Goal: Task Accomplishment & Management: Use online tool/utility

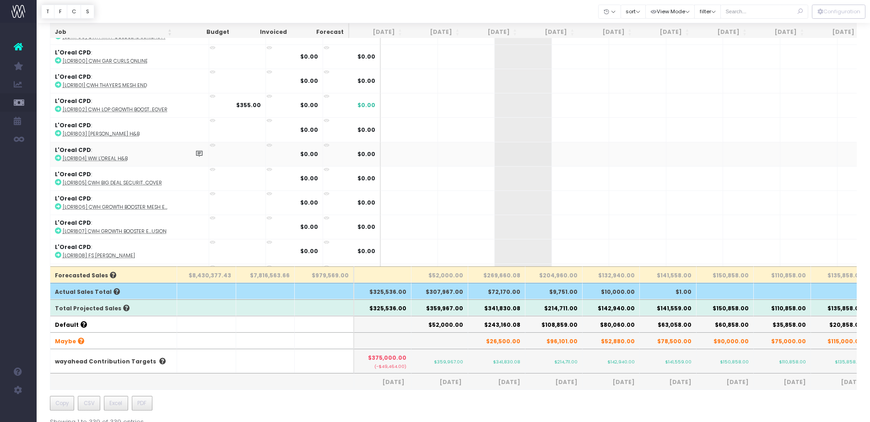
scroll to position [116, 0]
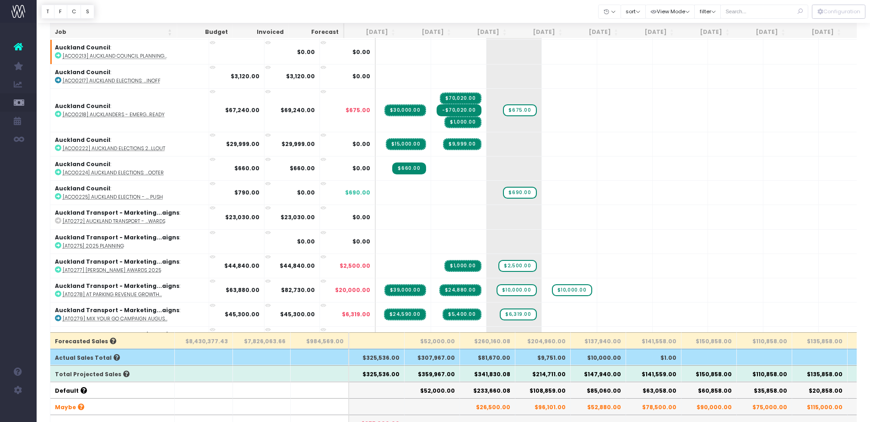
scroll to position [63, 0]
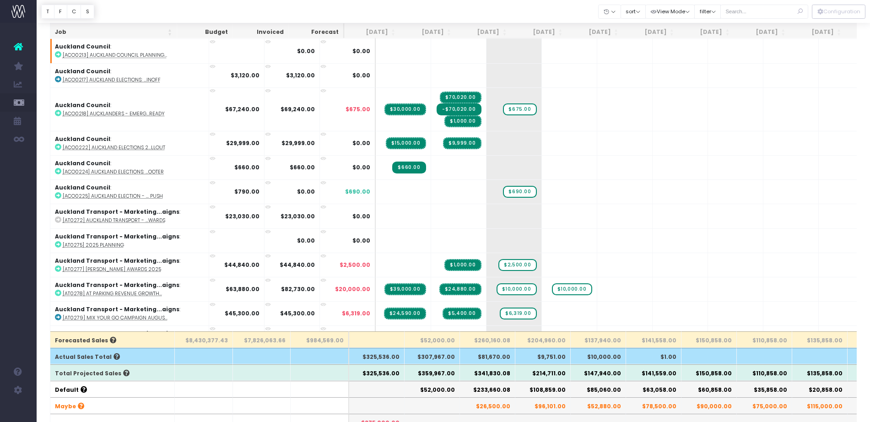
click at [577, 408] on th "$52,880.00" at bounding box center [598, 405] width 55 height 16
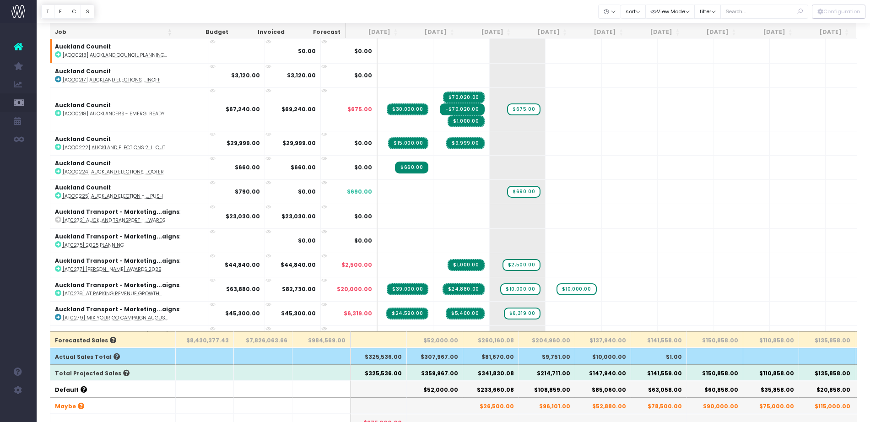
scroll to position [63, 0]
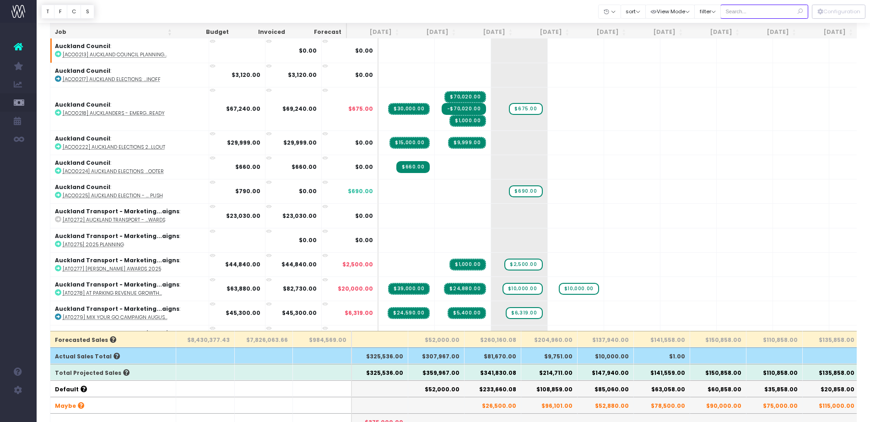
click at [753, 14] on input "text" at bounding box center [764, 12] width 88 height 14
type input "audo"
click at [739, 14] on input "audo" at bounding box center [764, 12] width 88 height 14
click at [763, 11] on input "audo" at bounding box center [764, 12] width 88 height 14
click at [739, 14] on input "audo" at bounding box center [764, 12] width 88 height 14
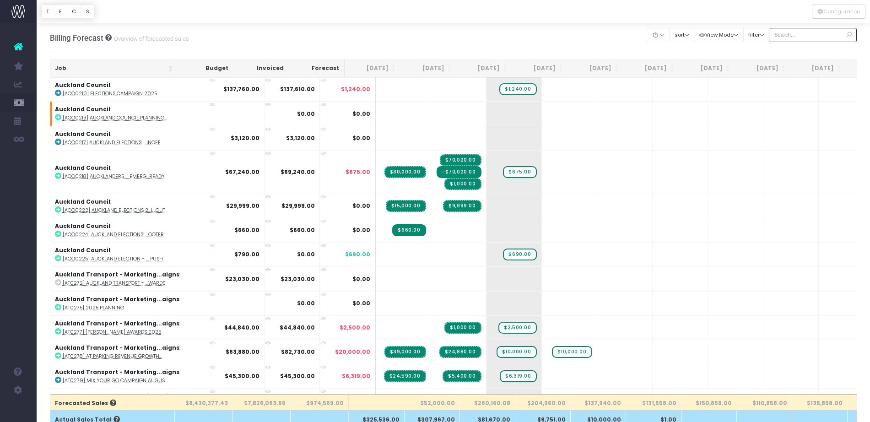
click at [808, 37] on input "text" at bounding box center [813, 35] width 88 height 14
type input "audo"
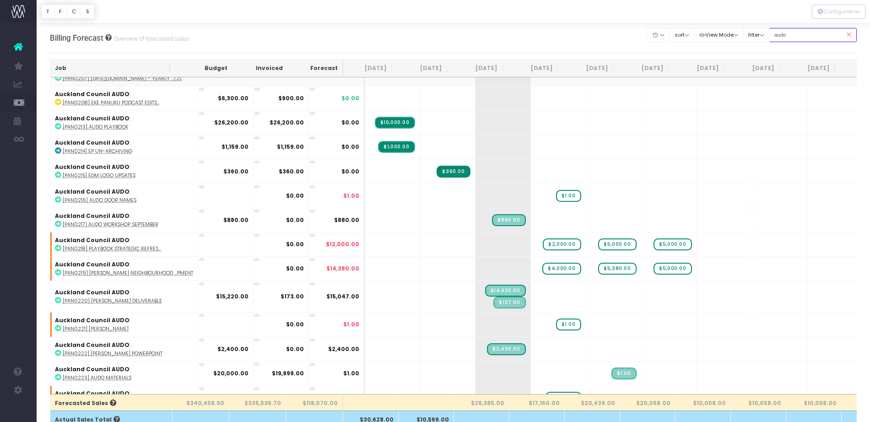
scroll to position [164, 0]
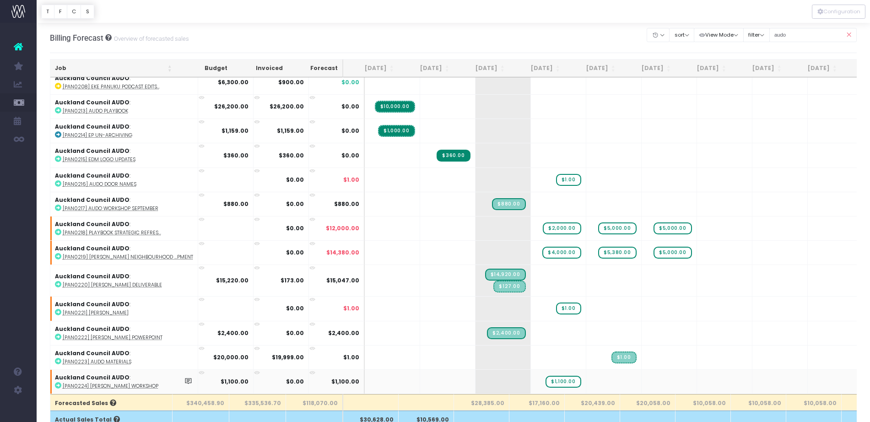
click at [103, 383] on abbr "[PAN0224] Drury Workshop" at bounding box center [111, 386] width 96 height 7
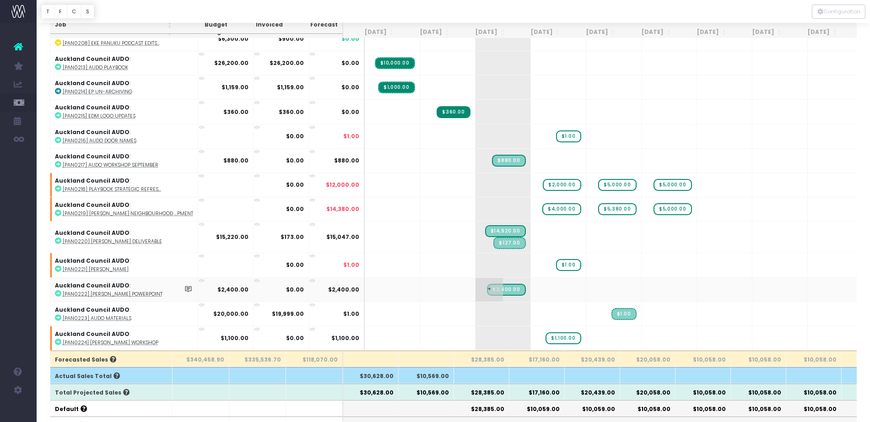
scroll to position [52, 0]
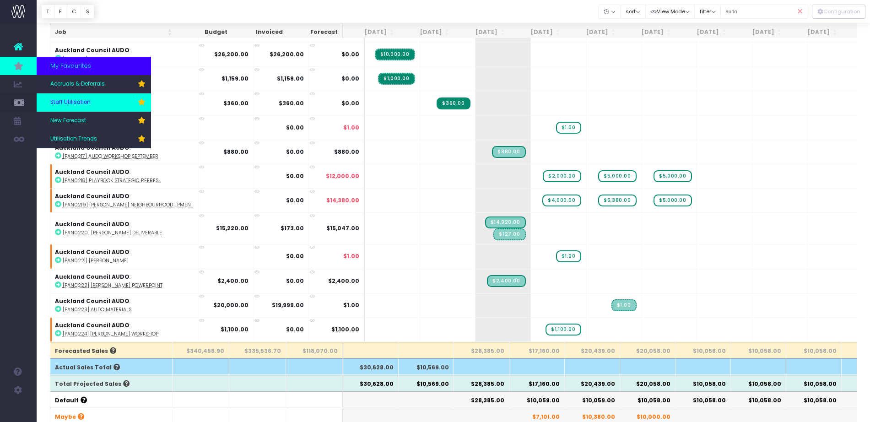
click at [74, 99] on span "Staff Utilisation" at bounding box center [70, 102] width 40 height 8
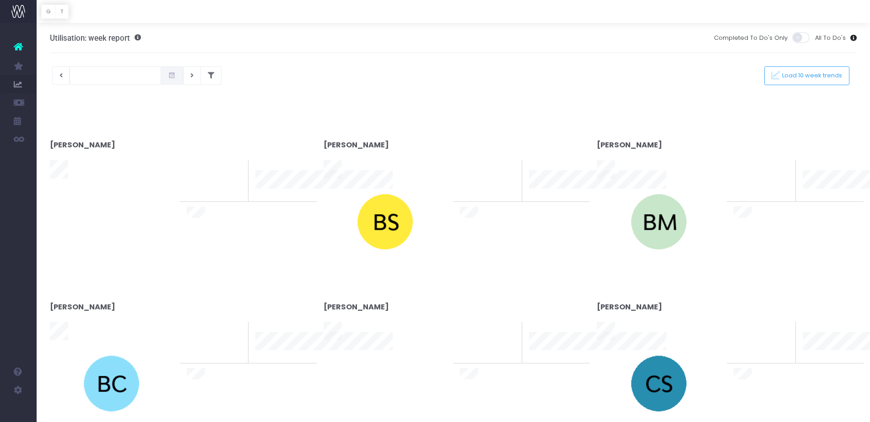
type input "29-09-2025"
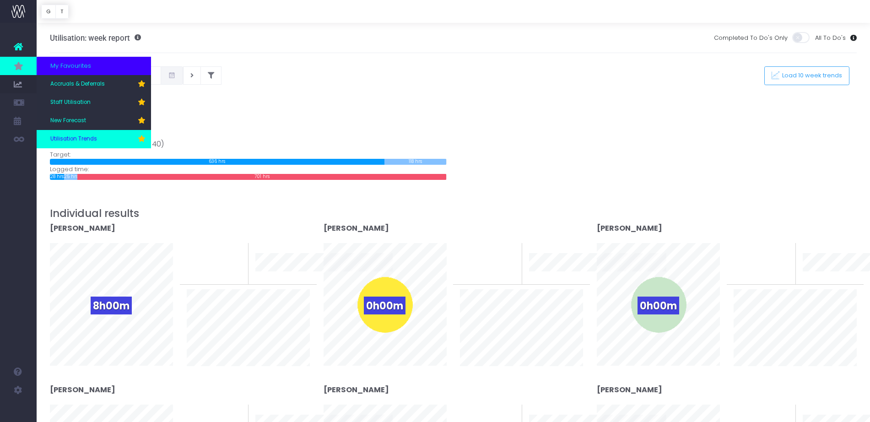
click at [83, 140] on span "Utilisation Trends" at bounding box center [73, 139] width 47 height 8
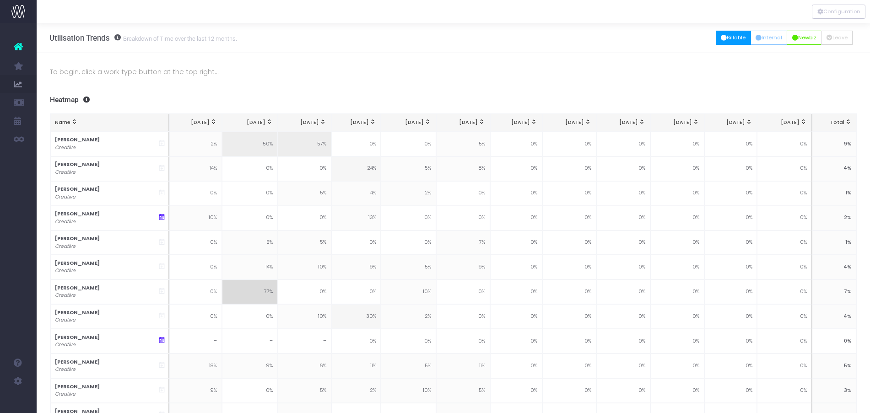
click at [724, 39] on button "Billable" at bounding box center [733, 38] width 35 height 14
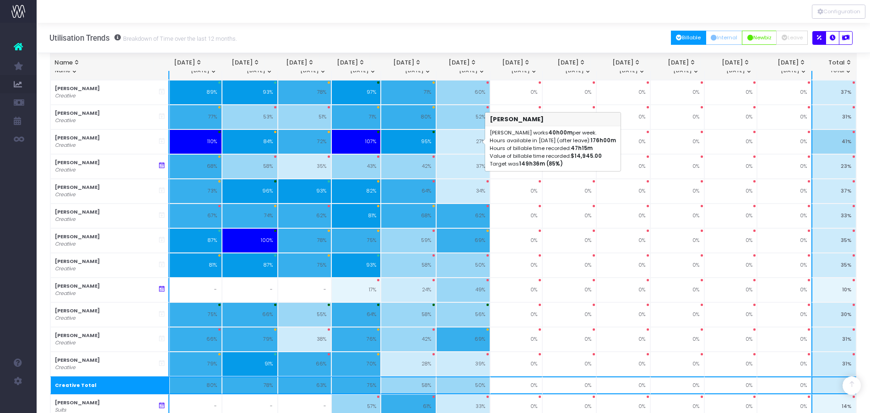
scroll to position [209, 0]
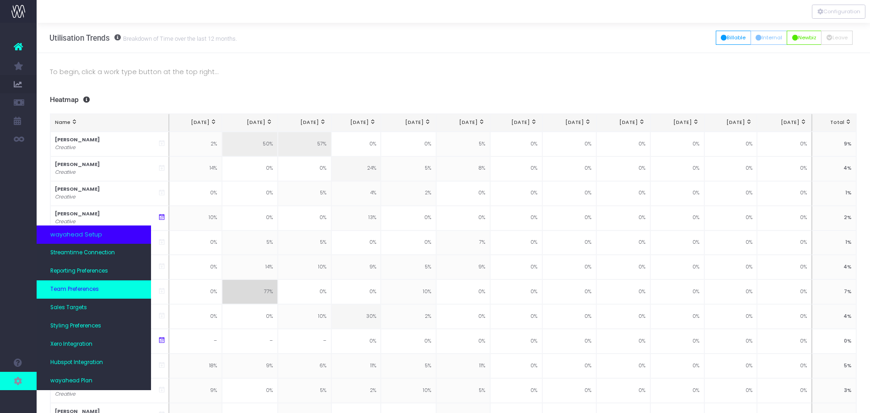
click at [86, 289] on span "Team Preferences" at bounding box center [74, 290] width 49 height 8
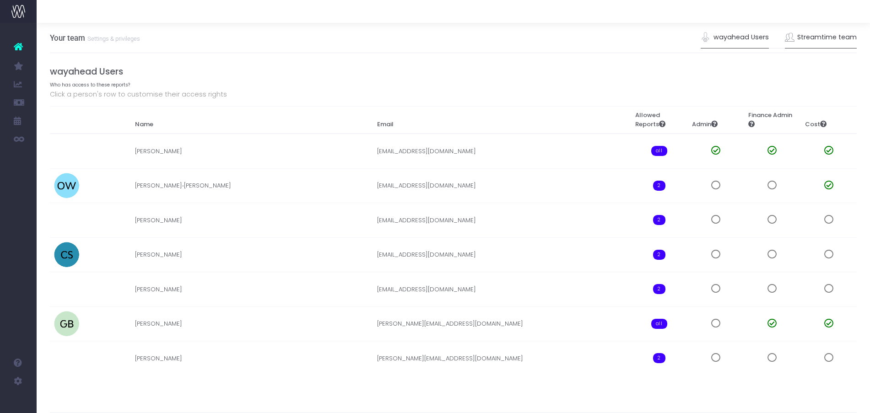
click at [831, 32] on link "Streamtime team" at bounding box center [821, 37] width 72 height 21
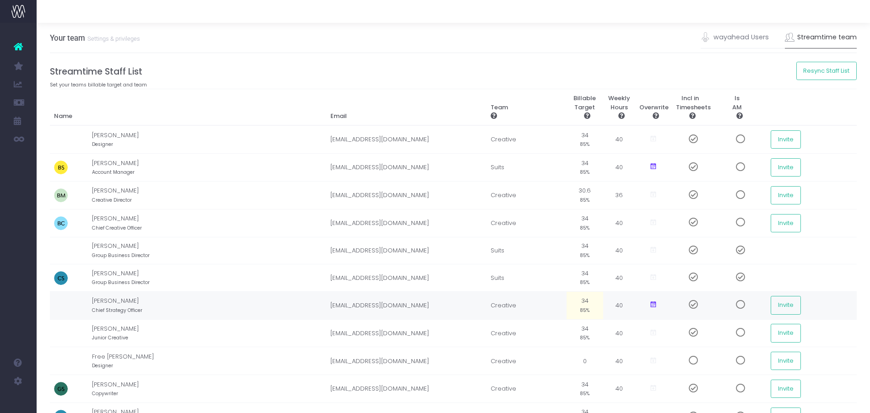
click at [603, 307] on td "40" at bounding box center [619, 305] width 32 height 28
click at [567, 302] on td "34 85%" at bounding box center [585, 305] width 37 height 28
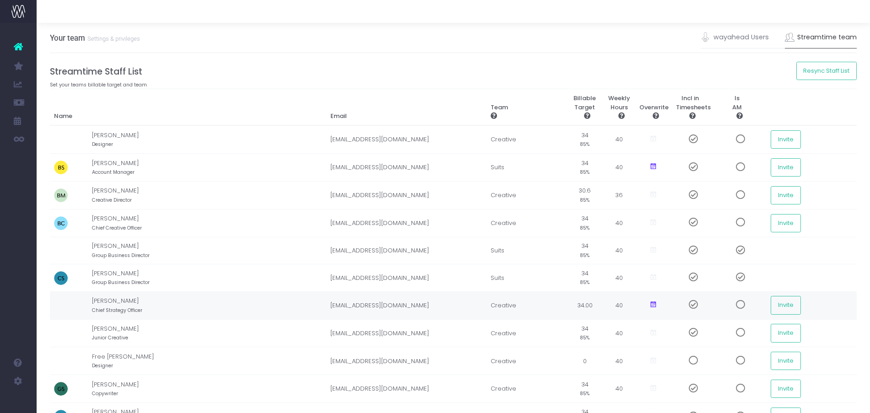
click at [491, 318] on td "Creative" at bounding box center [526, 305] width 80 height 28
click at [841, 69] on button "Resync Staff List" at bounding box center [826, 71] width 61 height 18
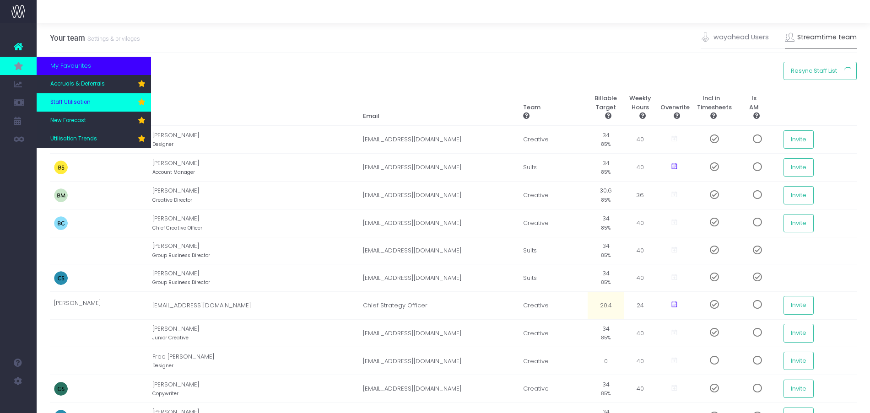
click at [77, 108] on link "Staff Utilisation" at bounding box center [94, 102] width 114 height 18
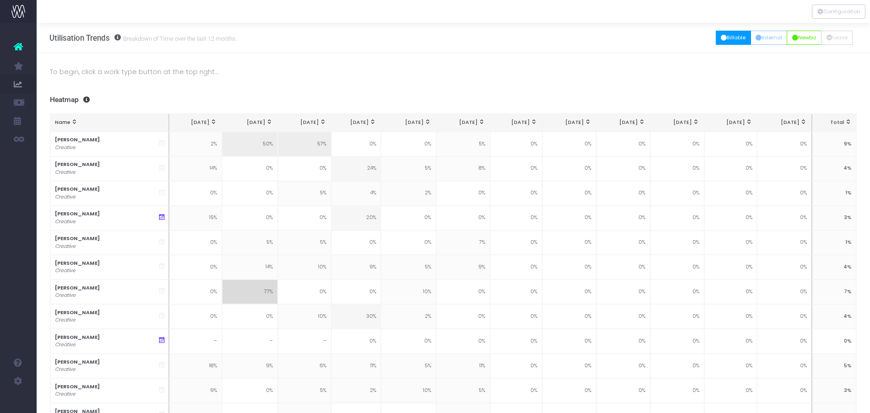
click at [722, 38] on icon "button" at bounding box center [724, 38] width 6 height 0
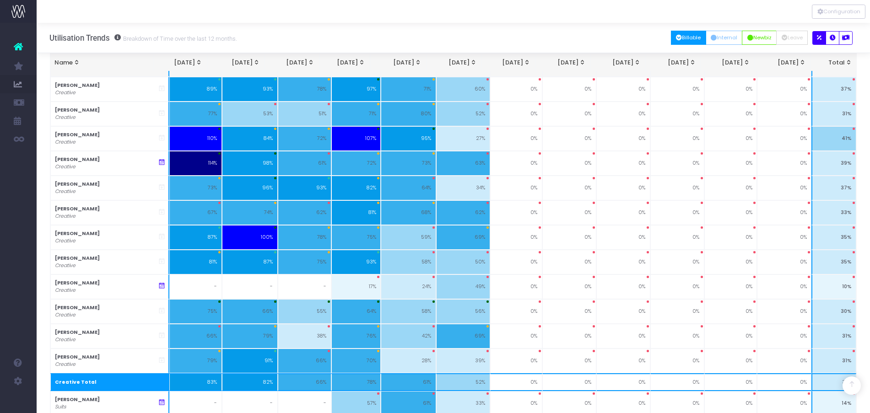
scroll to position [211, 0]
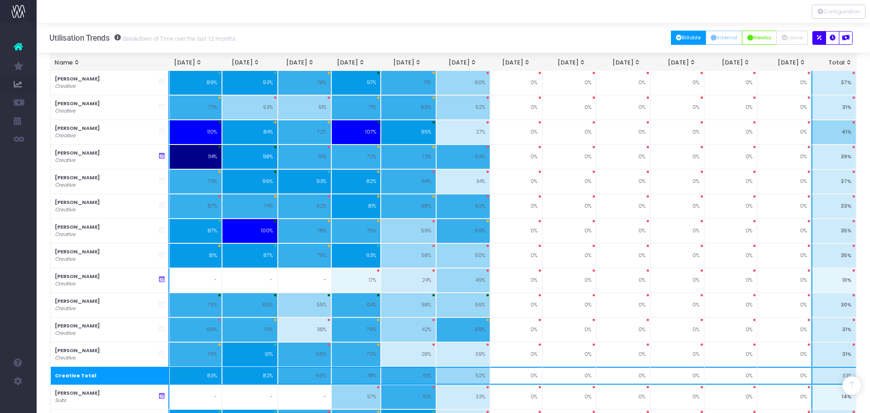
click at [7, 330] on div "Account Warning You are on a paid plan. My Favourites Accruals & Deferrals Staf…" at bounding box center [18, 218] width 37 height 390
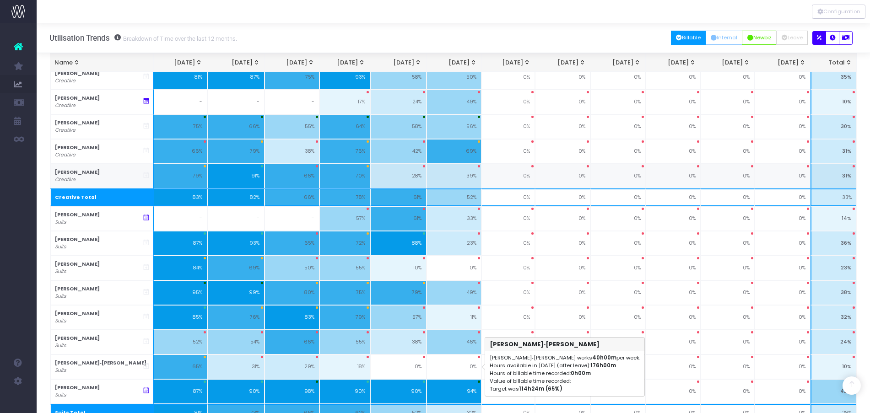
scroll to position [440, 0]
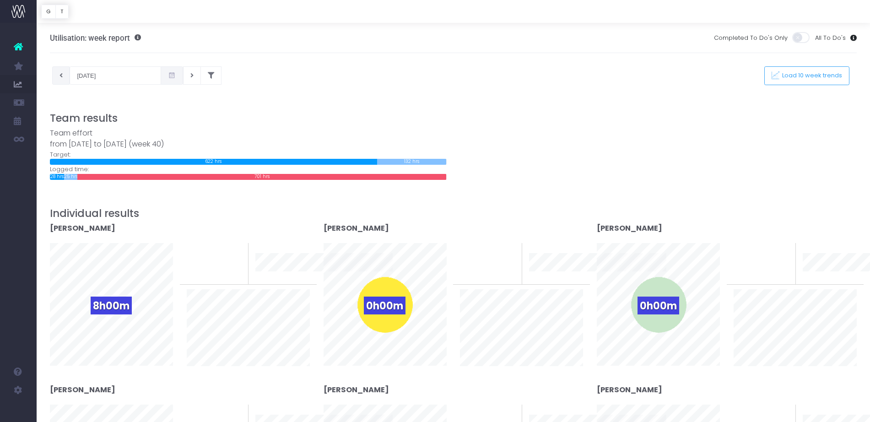
click at [62, 76] on icon at bounding box center [60, 76] width 3 height 0
type input "[DATE]"
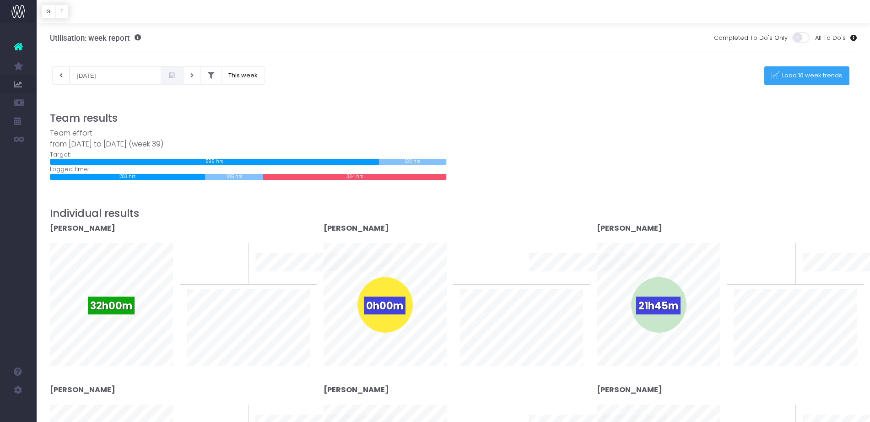
click at [807, 72] on span "Load 10 week trends" at bounding box center [810, 76] width 63 height 8
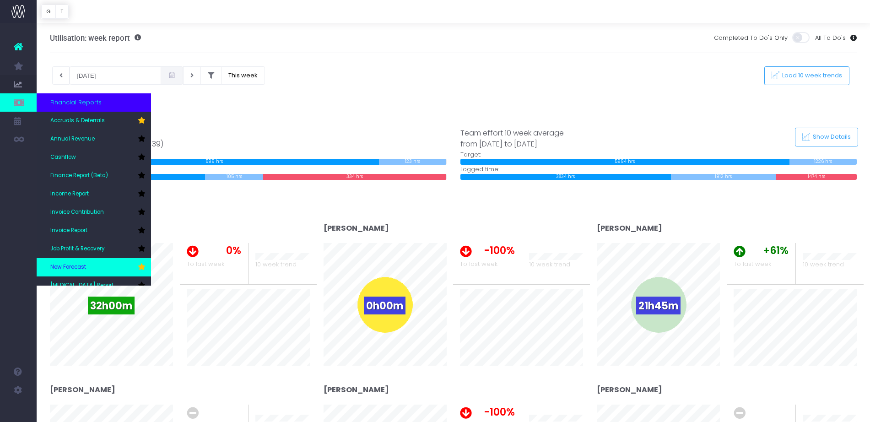
click at [76, 263] on span "New Forecast" at bounding box center [68, 267] width 36 height 8
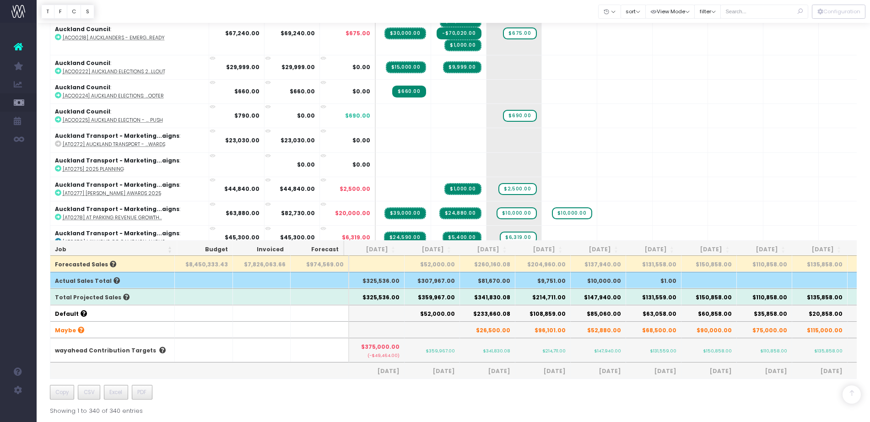
scroll to position [601, 0]
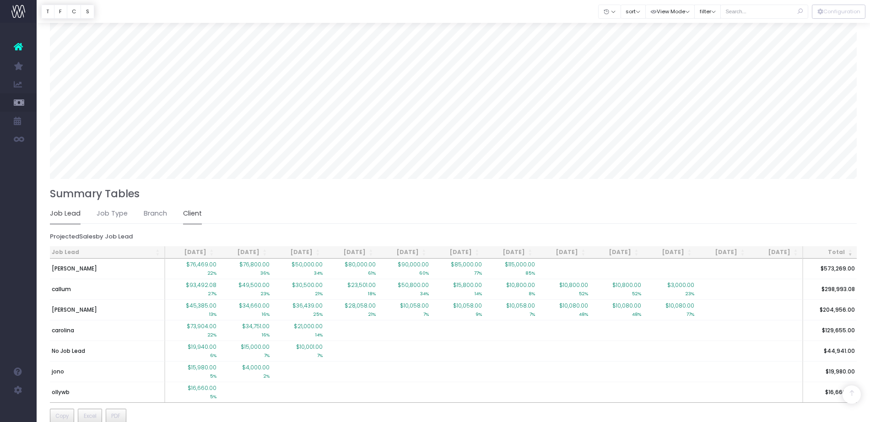
click at [188, 211] on link "Client" at bounding box center [192, 213] width 19 height 21
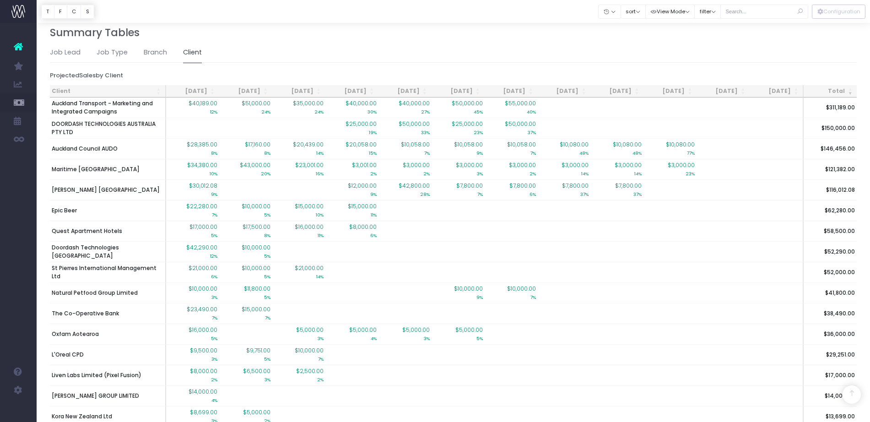
scroll to position [807, 0]
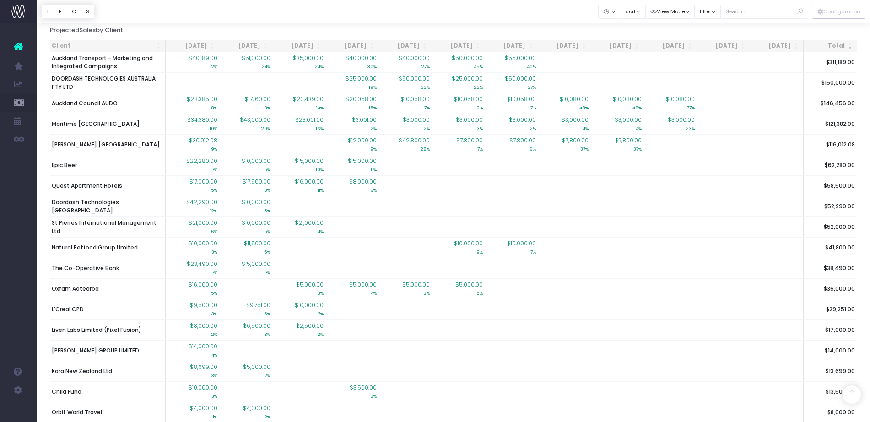
click at [255, 40] on th "[DATE]" at bounding box center [245, 46] width 53 height 12
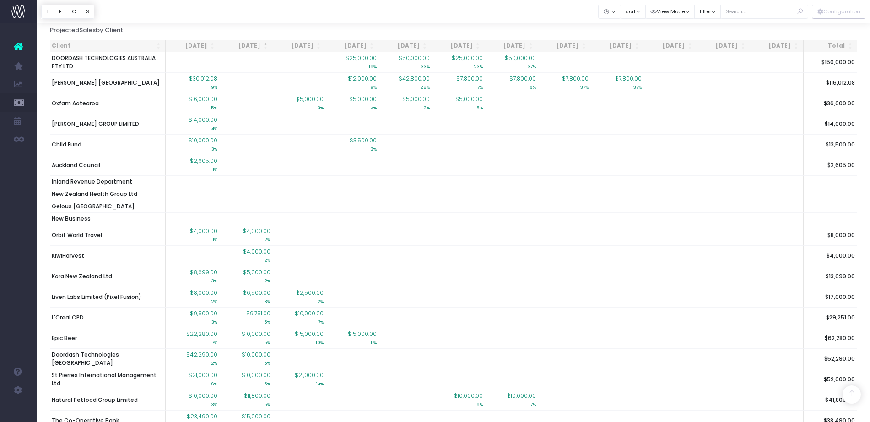
click at [257, 49] on th "[DATE]" at bounding box center [245, 46] width 53 height 12
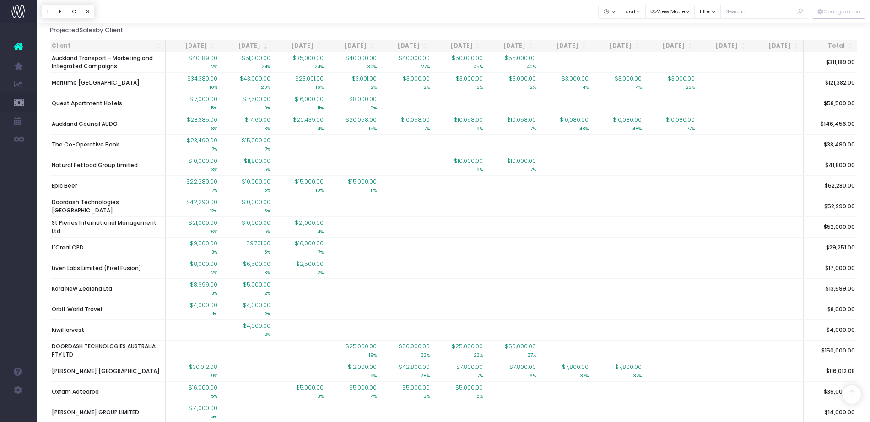
scroll to position [725, 0]
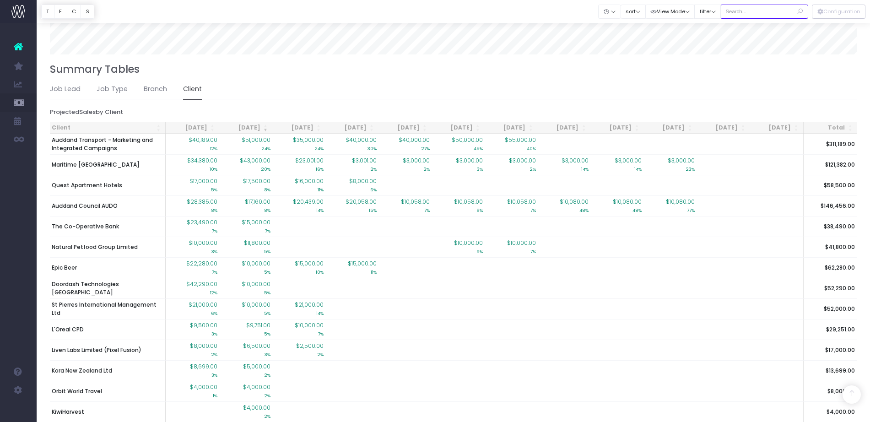
click at [753, 12] on input "text" at bounding box center [764, 12] width 88 height 14
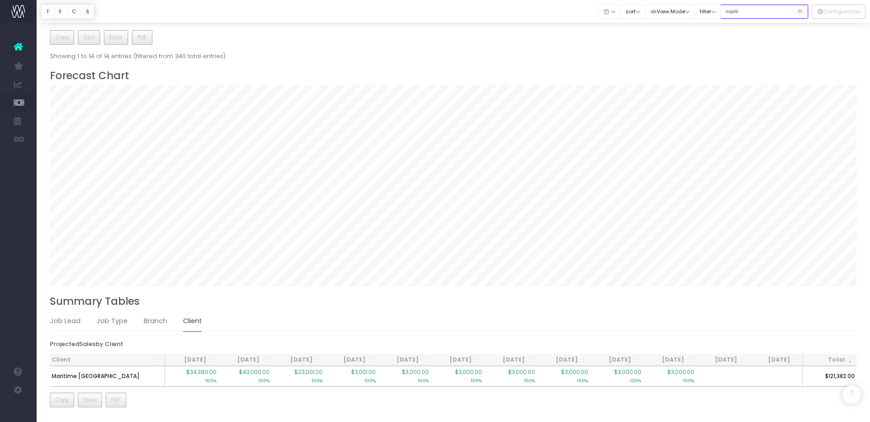
type input "mariti"
click at [800, 11] on icon at bounding box center [800, 11] width 16 height 19
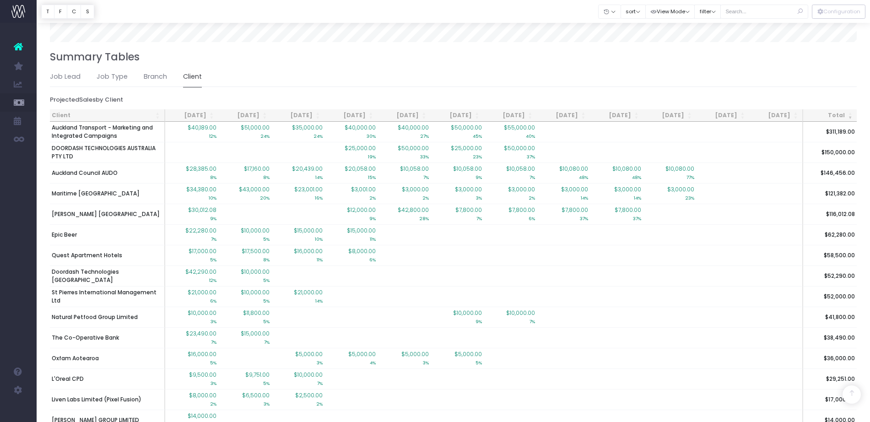
scroll to position [749, 0]
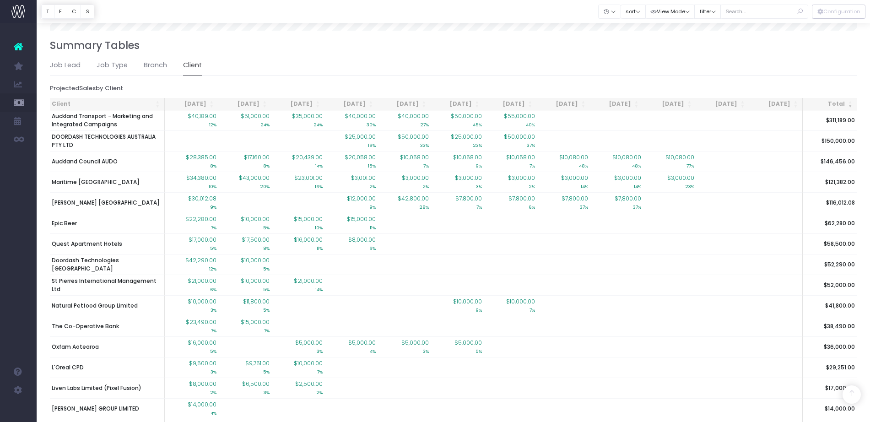
click at [257, 104] on th "[DATE]" at bounding box center [244, 104] width 53 height 12
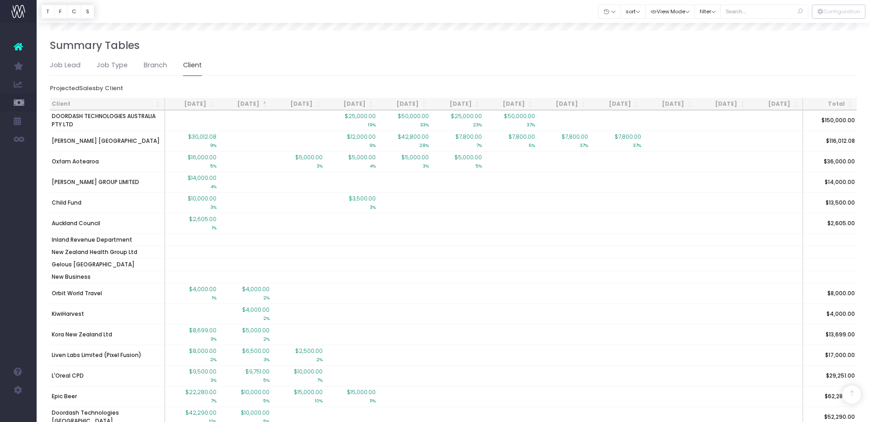
click at [257, 104] on th "[DATE]" at bounding box center [244, 104] width 53 height 12
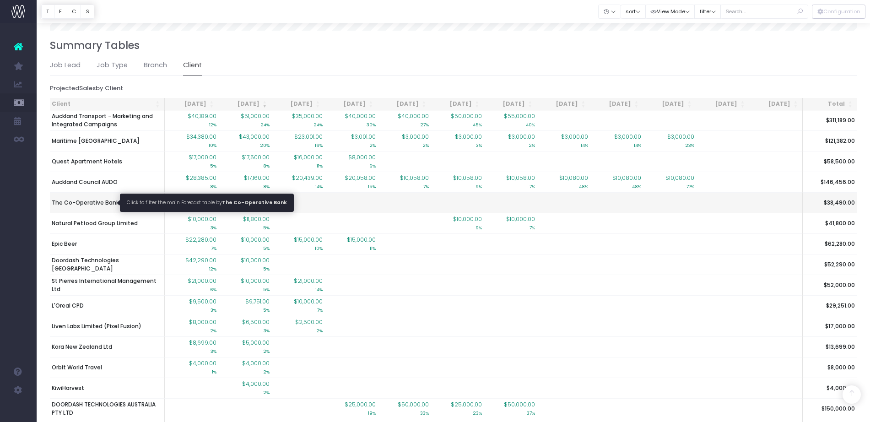
click at [106, 205] on span "The Co-Operative Bank" at bounding box center [85, 203] width 67 height 8
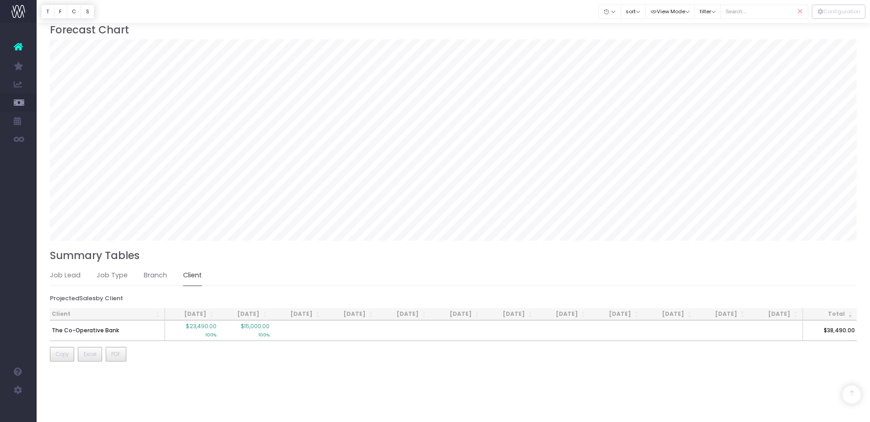
type input ""The Co-Operative Bank""
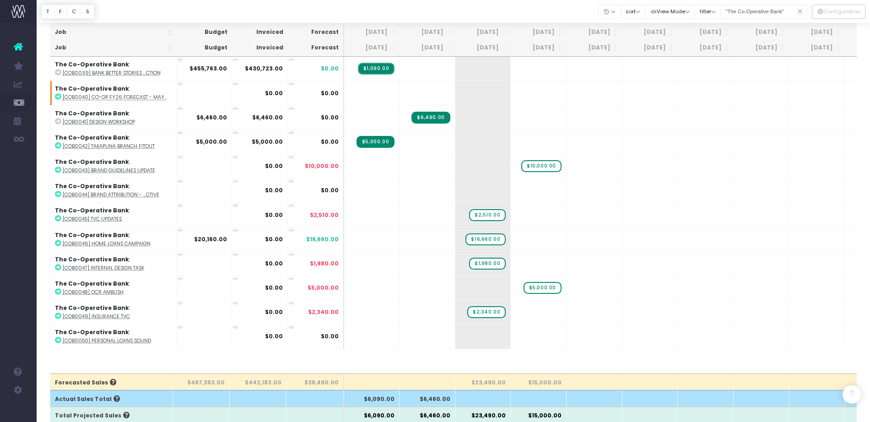
scroll to position [0, 0]
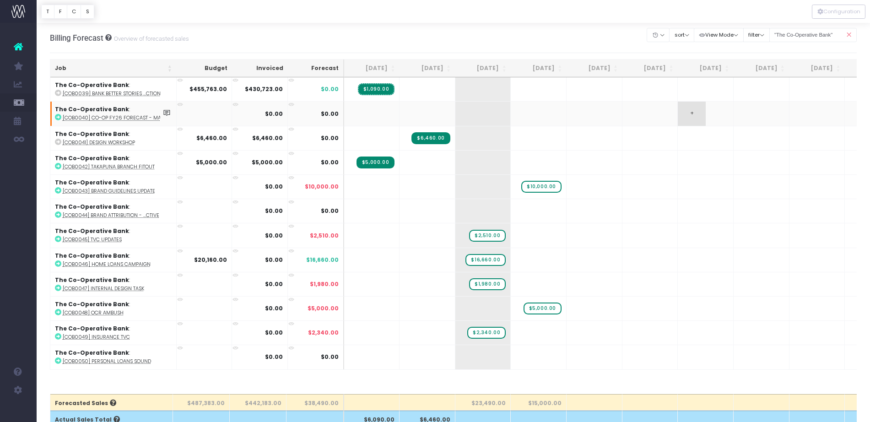
click at [699, 114] on span "+" at bounding box center [691, 114] width 27 height 24
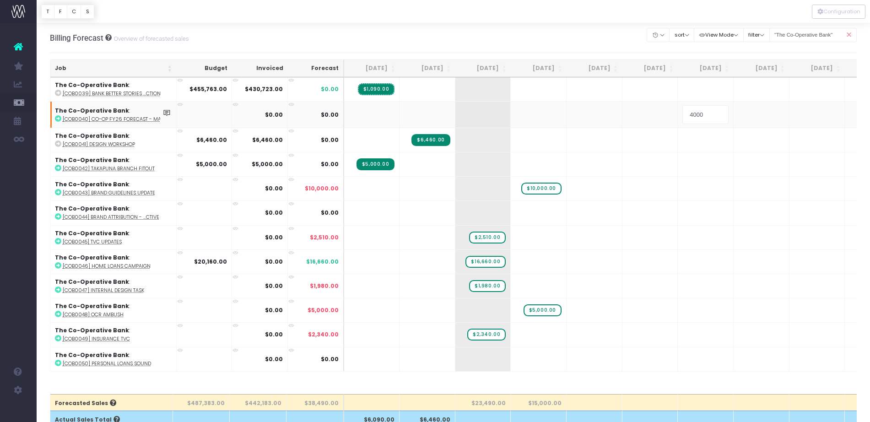
type input "40000"
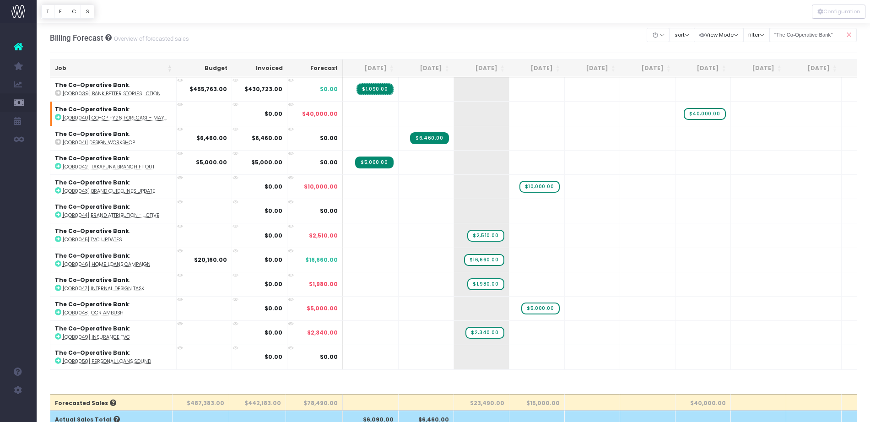
click at [0, 0] on span "+" at bounding box center [0, 0] width 0 height 0
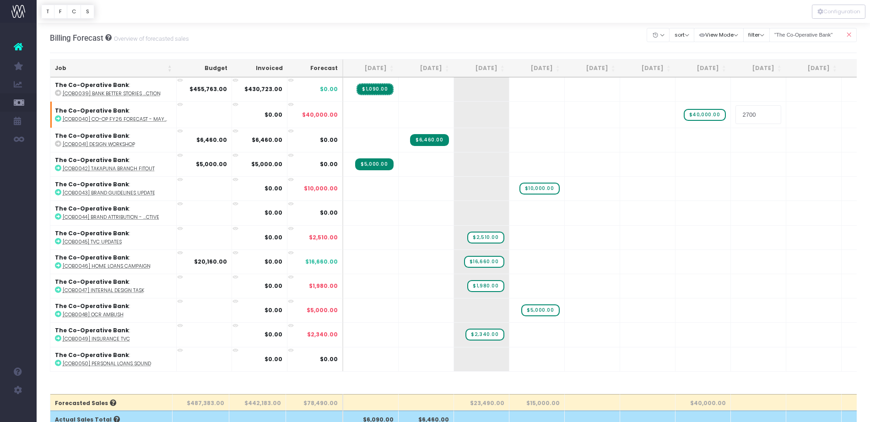
type input "27000"
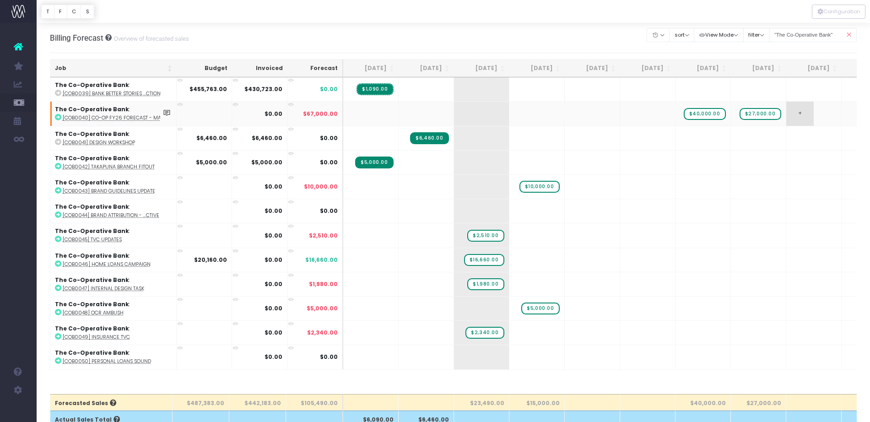
click at [806, 117] on span "+" at bounding box center [799, 114] width 27 height 24
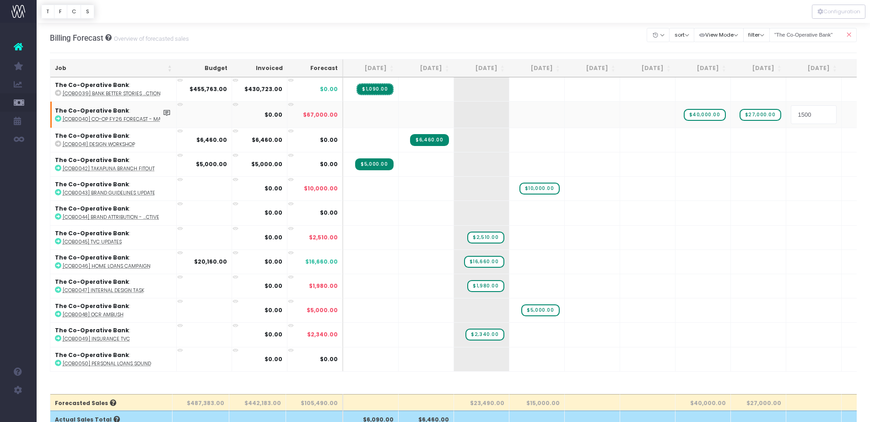
type input "15000"
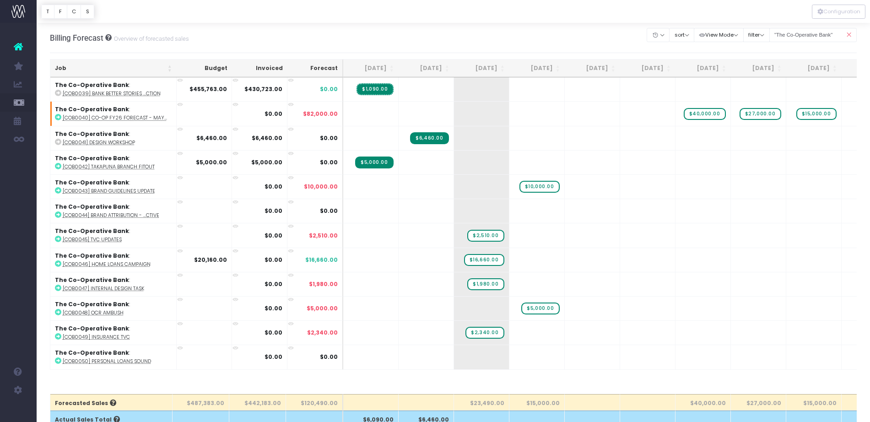
click at [847, 34] on icon at bounding box center [849, 35] width 16 height 19
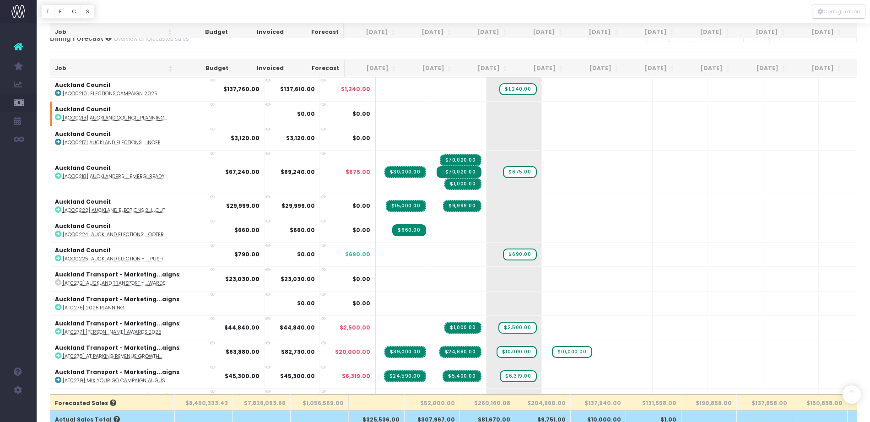
scroll to position [617, 0]
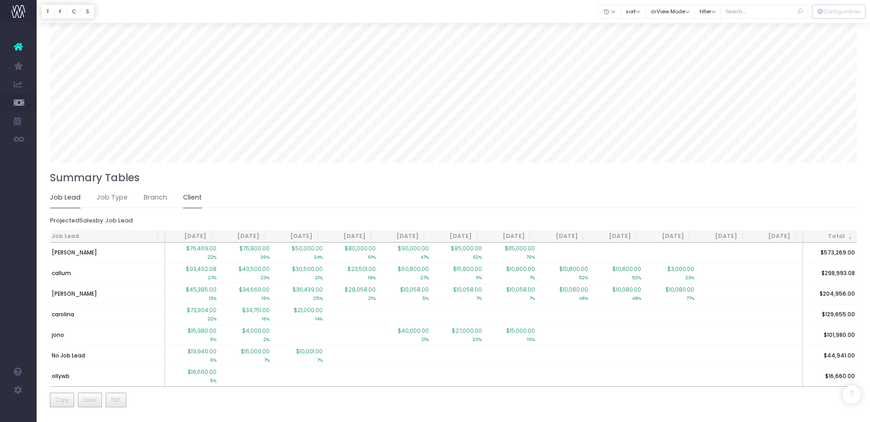
click at [197, 196] on link "Client" at bounding box center [192, 197] width 19 height 21
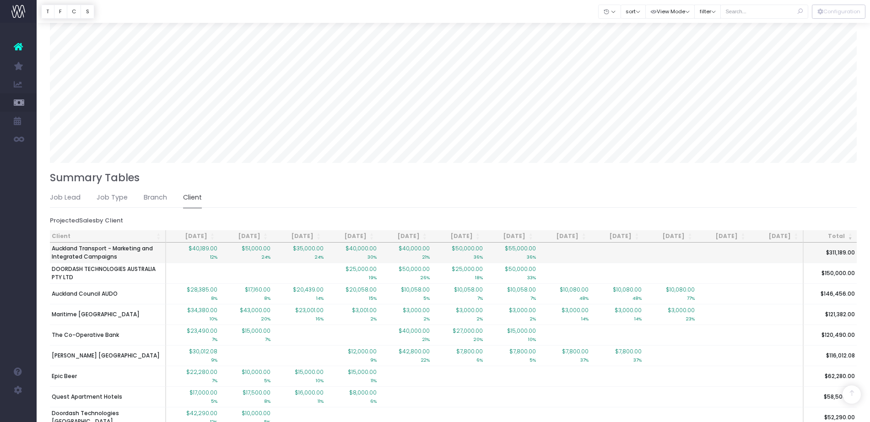
click at [254, 244] on span "$51,000.00" at bounding box center [256, 248] width 29 height 8
click at [254, 238] on th "[DATE]" at bounding box center [245, 236] width 53 height 12
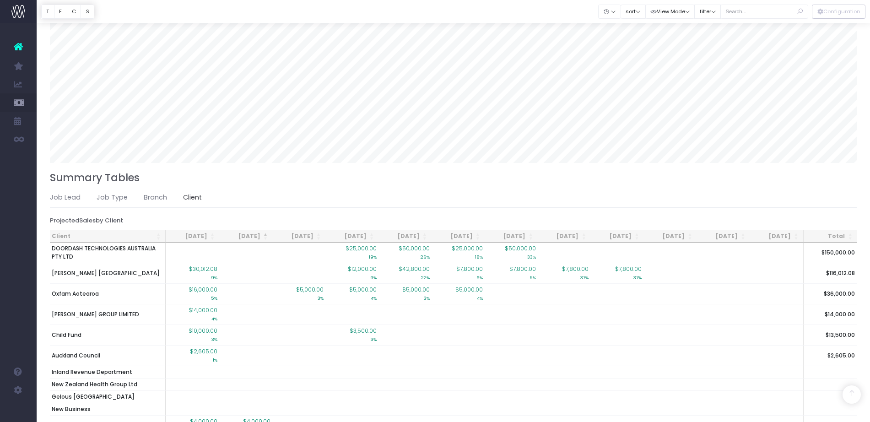
click at [254, 238] on th "[DATE]" at bounding box center [245, 236] width 53 height 12
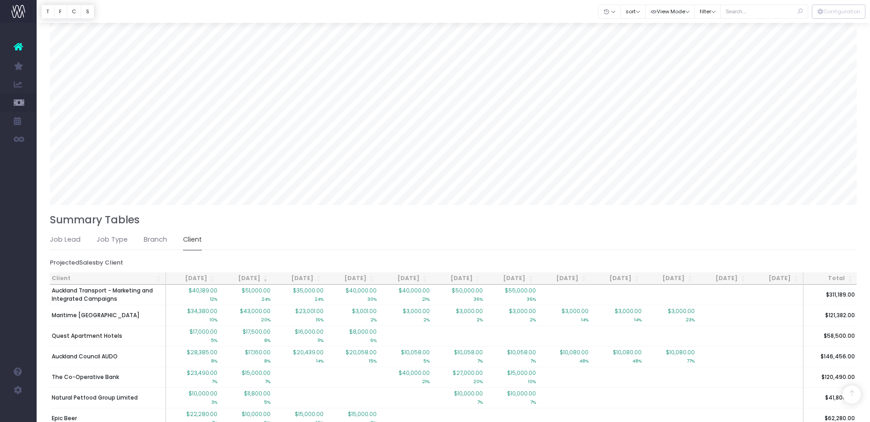
scroll to position [0, 0]
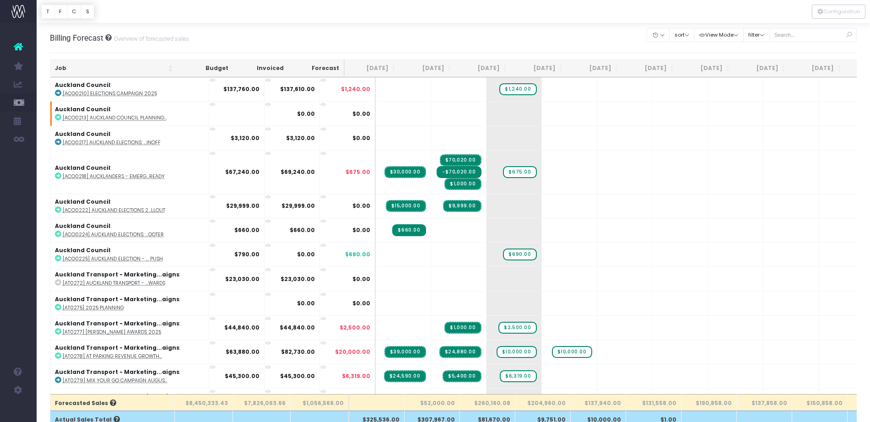
click at [21, 201] on div "Account Warning You are on a paid plan. My Favourites Accruals & Deferrals Staf…" at bounding box center [18, 222] width 37 height 399
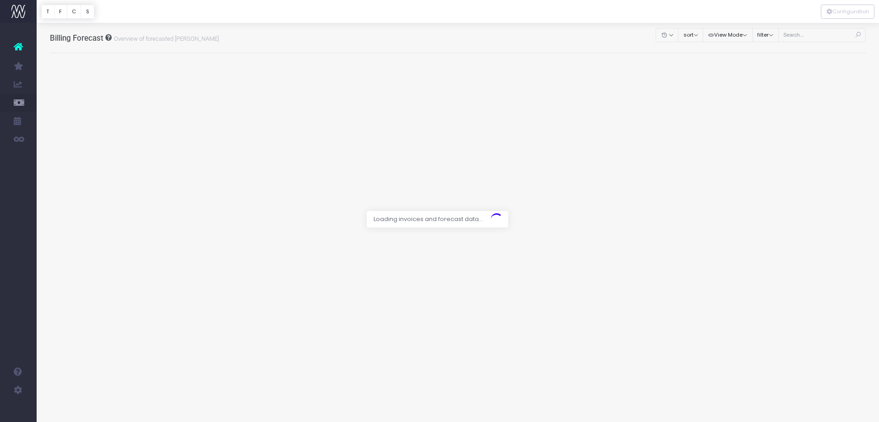
click at [39, 272] on div at bounding box center [439, 211] width 879 height 422
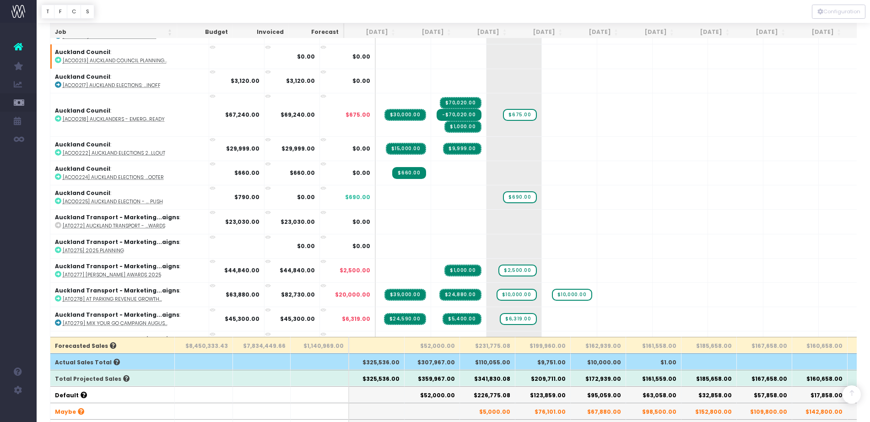
scroll to position [400, 0]
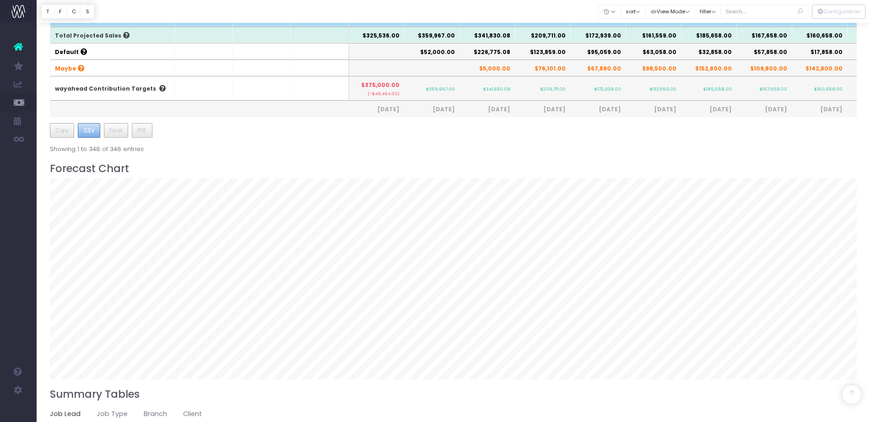
click at [93, 134] on span "CSV" at bounding box center [89, 130] width 11 height 8
click at [90, 130] on span "CSV" at bounding box center [89, 130] width 11 height 8
